Goal: Task Accomplishment & Management: Manage account settings

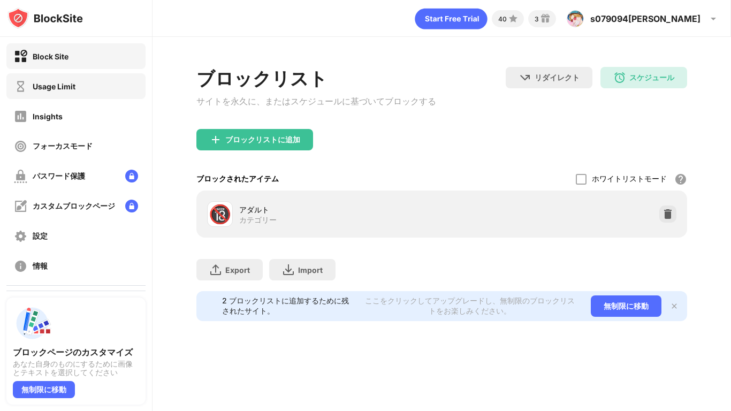
click at [27, 86] on div "Usage Limit" at bounding box center [45, 86] width 62 height 13
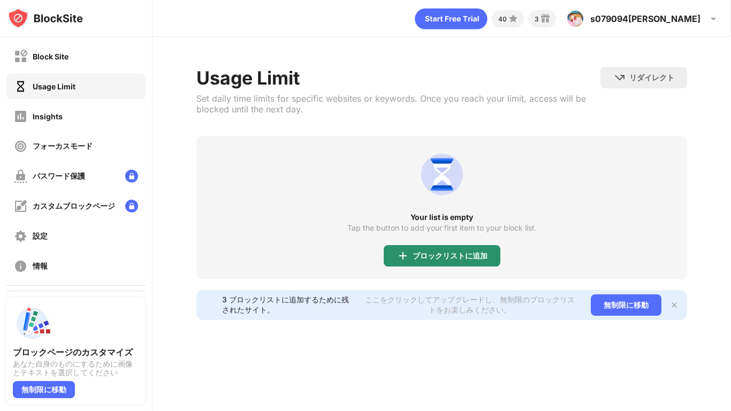
click at [394, 249] on div "ブロックリストに追加" at bounding box center [442, 255] width 117 height 21
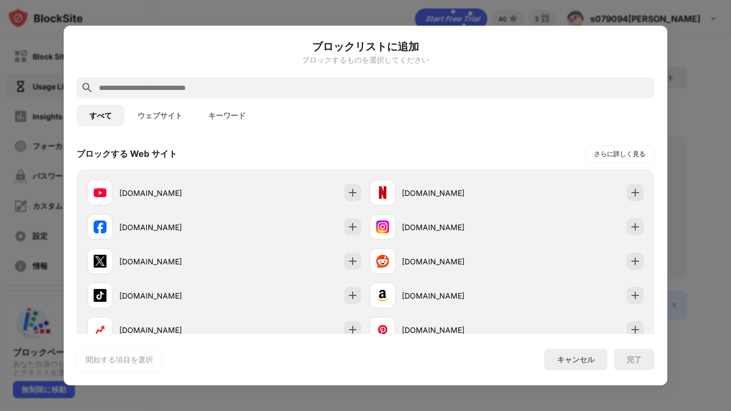
click at [158, 120] on button "ウェブサイト" at bounding box center [160, 115] width 71 height 21
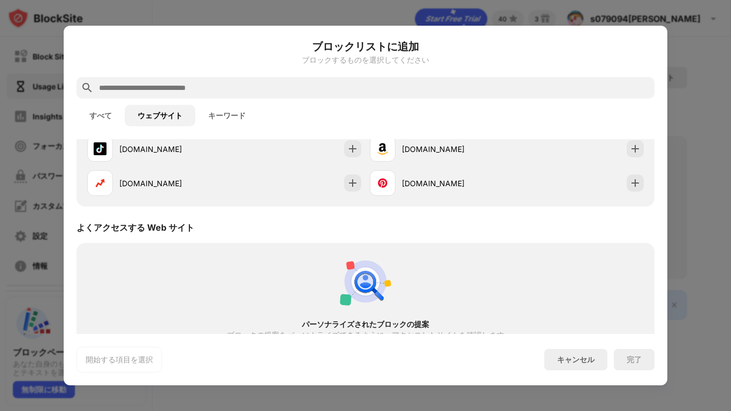
scroll to position [195, 0]
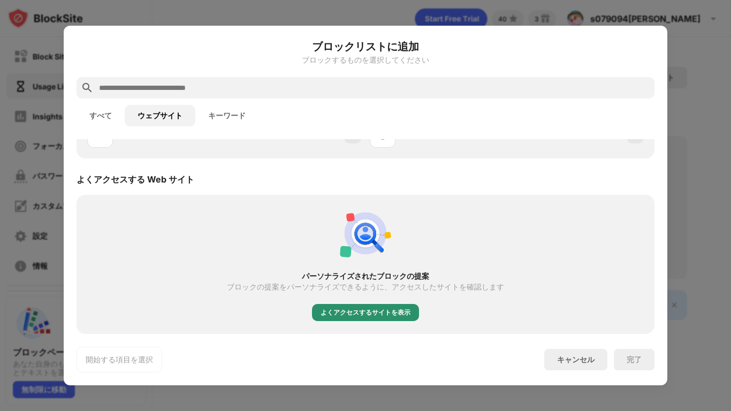
click at [379, 313] on div "よくアクセスするサイトを表示" at bounding box center [366, 312] width 90 height 11
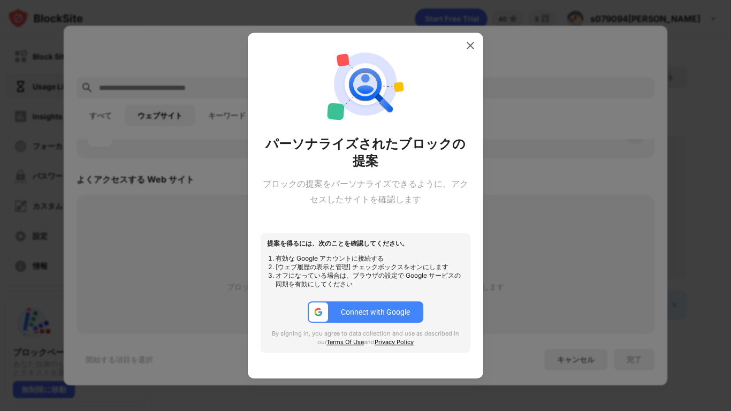
click at [366, 314] on div "Connect with Google" at bounding box center [375, 312] width 69 height 9
click at [472, 37] on div at bounding box center [470, 45] width 17 height 17
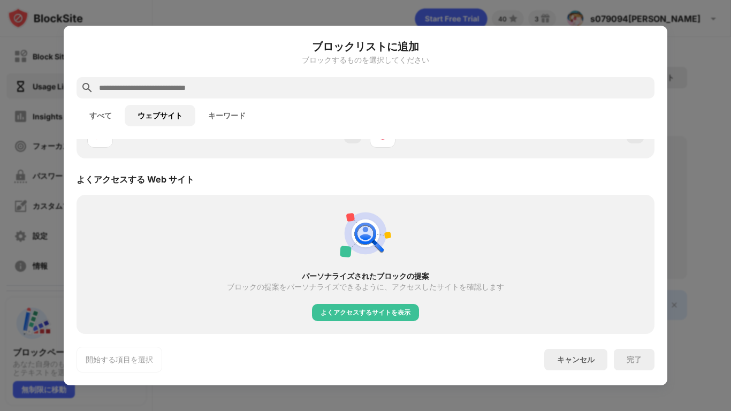
scroll to position [0, 0]
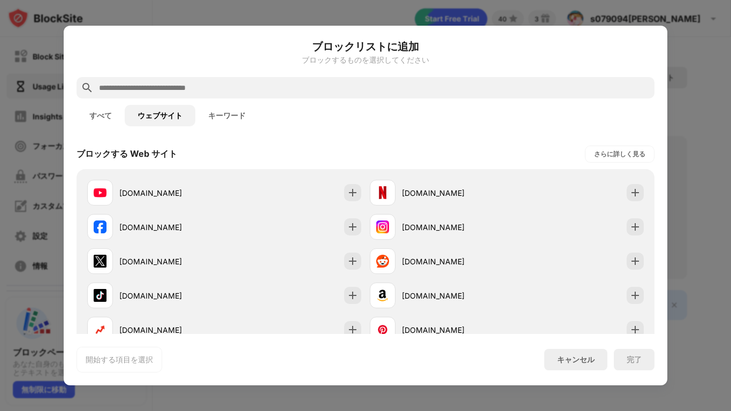
click at [222, 109] on button "キーワード" at bounding box center [226, 115] width 63 height 21
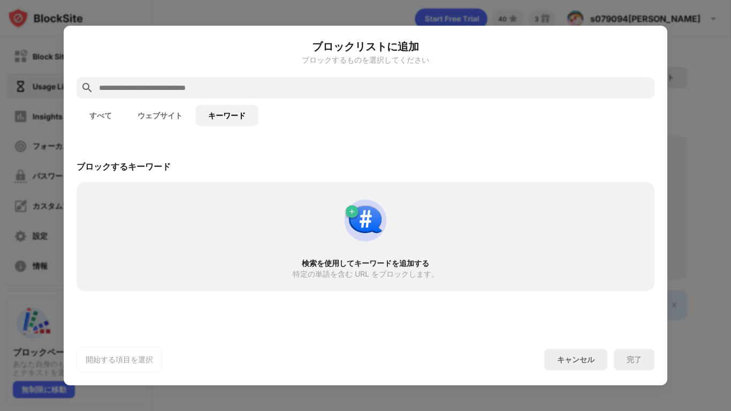
click at [164, 116] on button "ウェブサイト" at bounding box center [160, 115] width 71 height 21
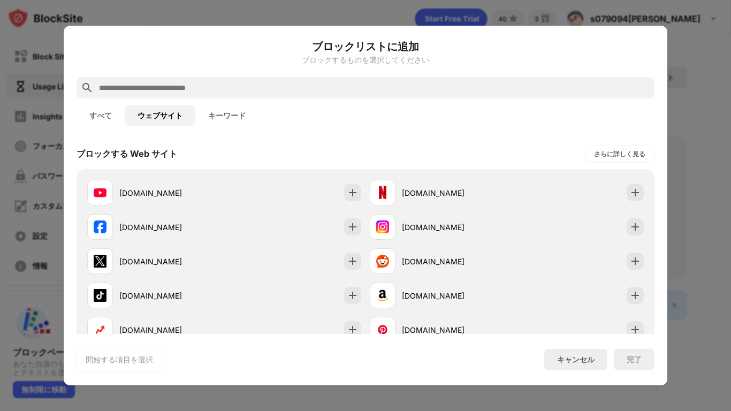
click at [163, 87] on input "text" at bounding box center [374, 87] width 553 height 13
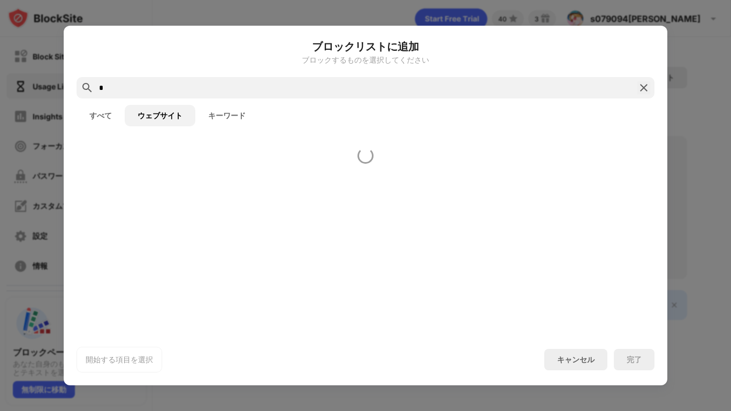
type input "*"
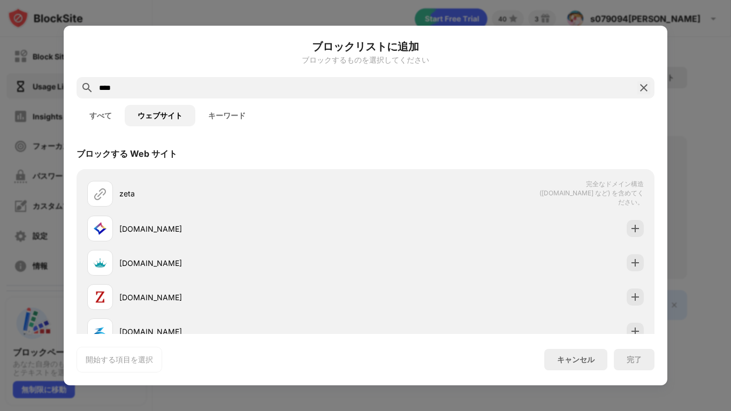
click at [233, 87] on input "****" at bounding box center [365, 87] width 535 height 13
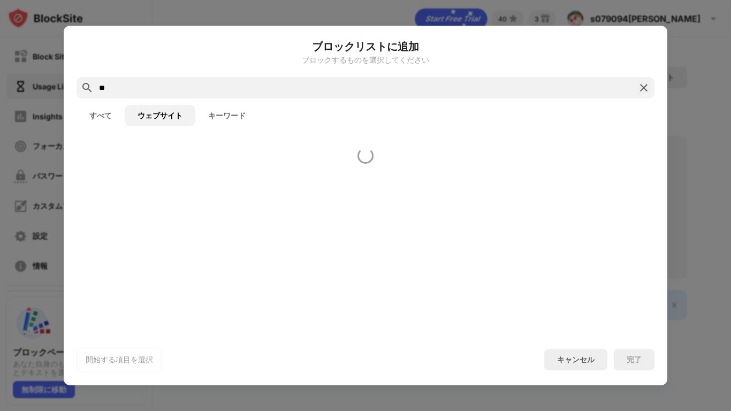
type input "*"
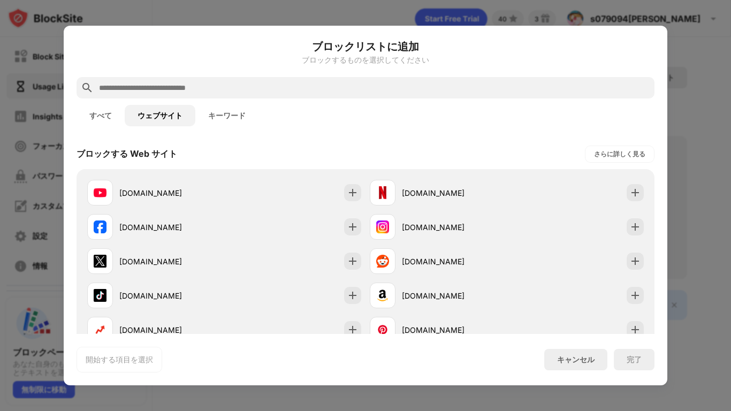
paste input "**********"
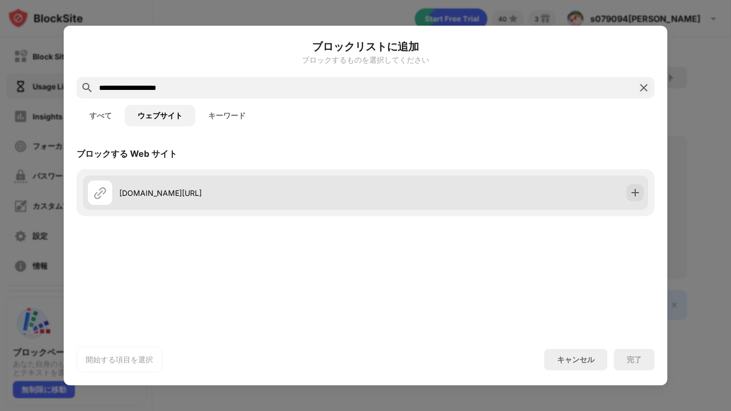
type input "**********"
click at [297, 187] on div "[DOMAIN_NAME][URL]" at bounding box center [242, 192] width 246 height 11
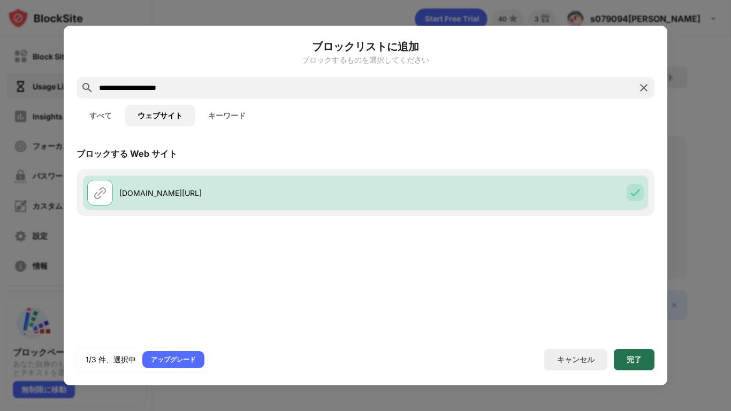
click at [636, 360] on div "完了" at bounding box center [634, 360] width 15 height 9
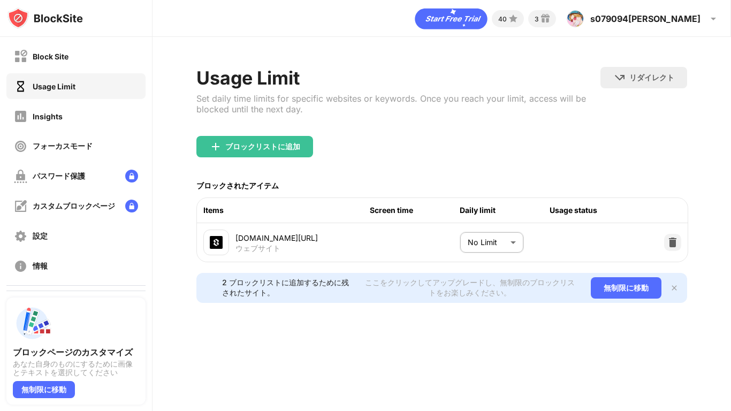
click at [498, 243] on body "Block Site Usage Limit Insights フォーカスモード パスワード保護 カスタムブロックページ 設定 情報 ブロッキング 他のデバイ…" at bounding box center [365, 205] width 731 height 411
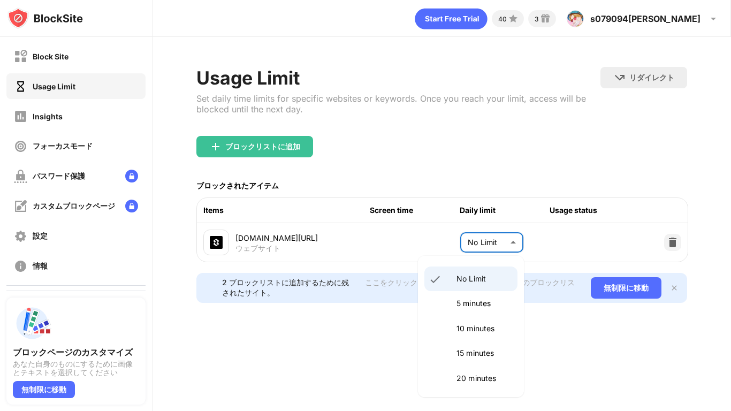
click at [463, 346] on li "15 minutes" at bounding box center [471, 353] width 93 height 25
type input "**"
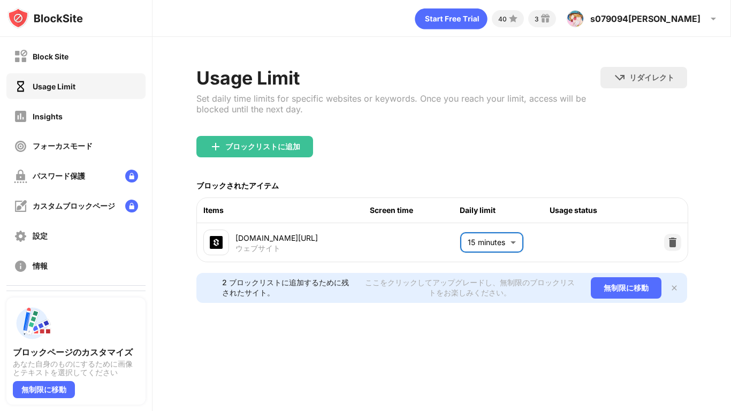
click at [500, 327] on div "Usage Limit Set daily time limits for specific websites or keywords. Once you r…" at bounding box center [442, 185] width 579 height 296
click at [47, 55] on div "Block Site" at bounding box center [51, 56] width 36 height 9
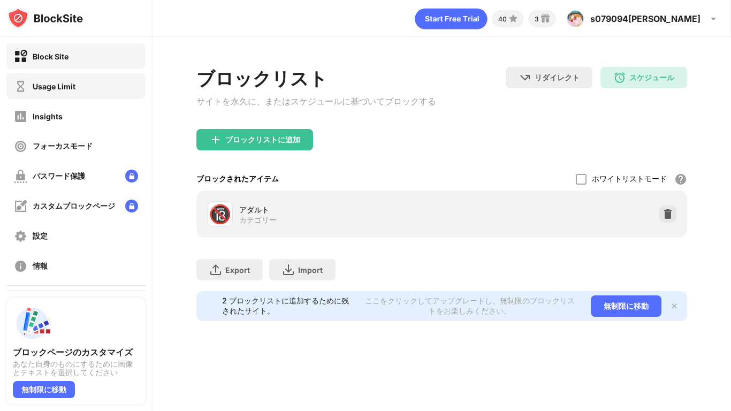
click at [47, 94] on div "Usage Limit" at bounding box center [75, 86] width 139 height 26
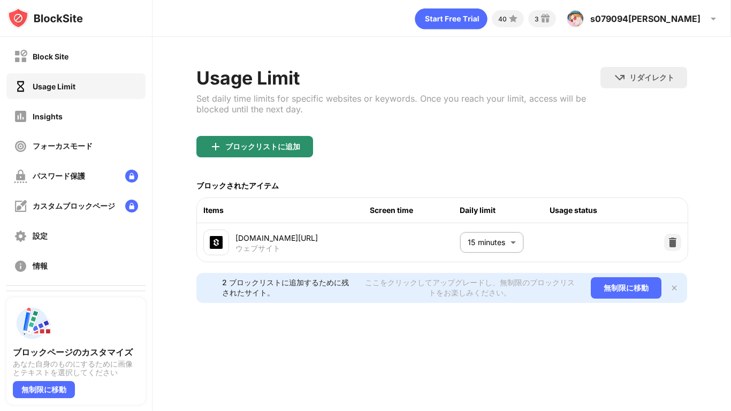
click at [269, 152] on div "ブロックリストに追加" at bounding box center [254, 146] width 117 height 21
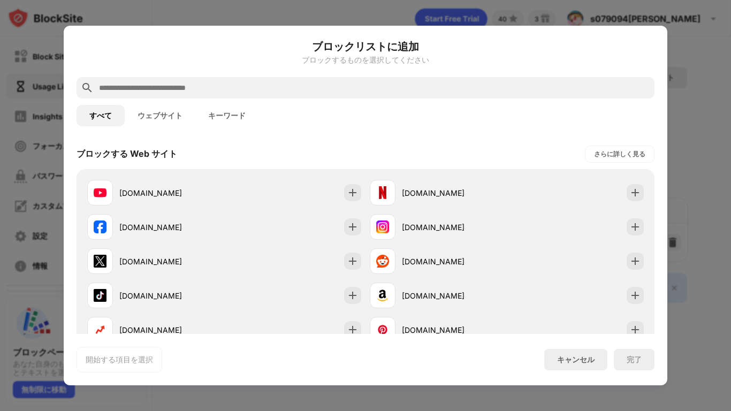
click at [727, 120] on div at bounding box center [365, 205] width 731 height 411
